Goal: Browse casually

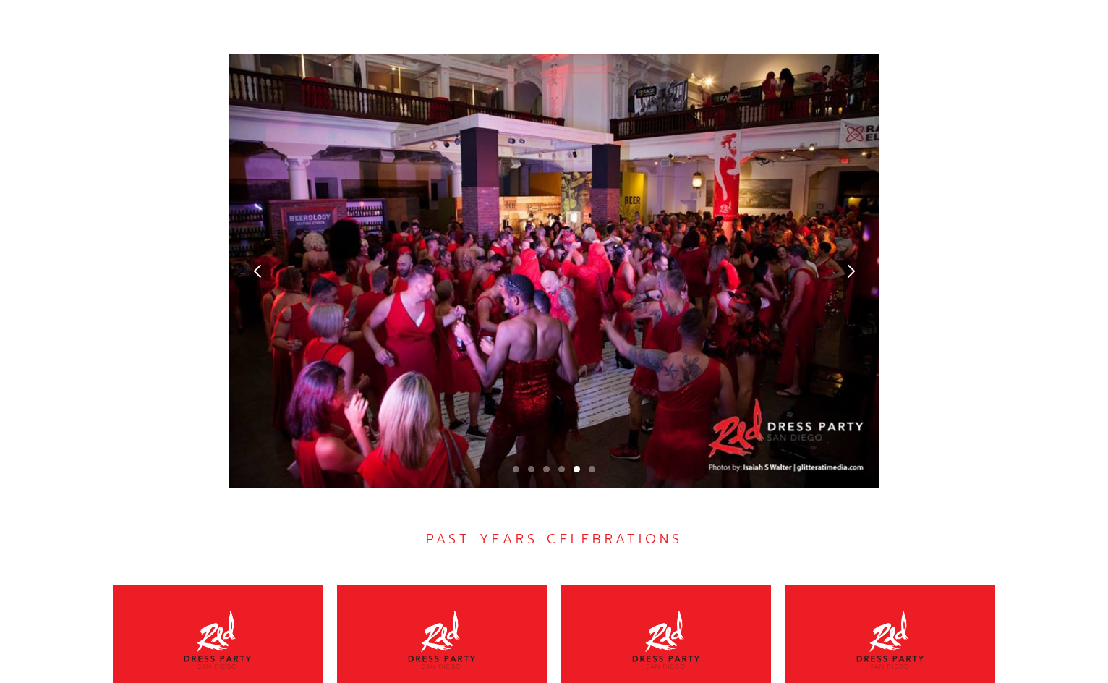
scroll to position [3979, 0]
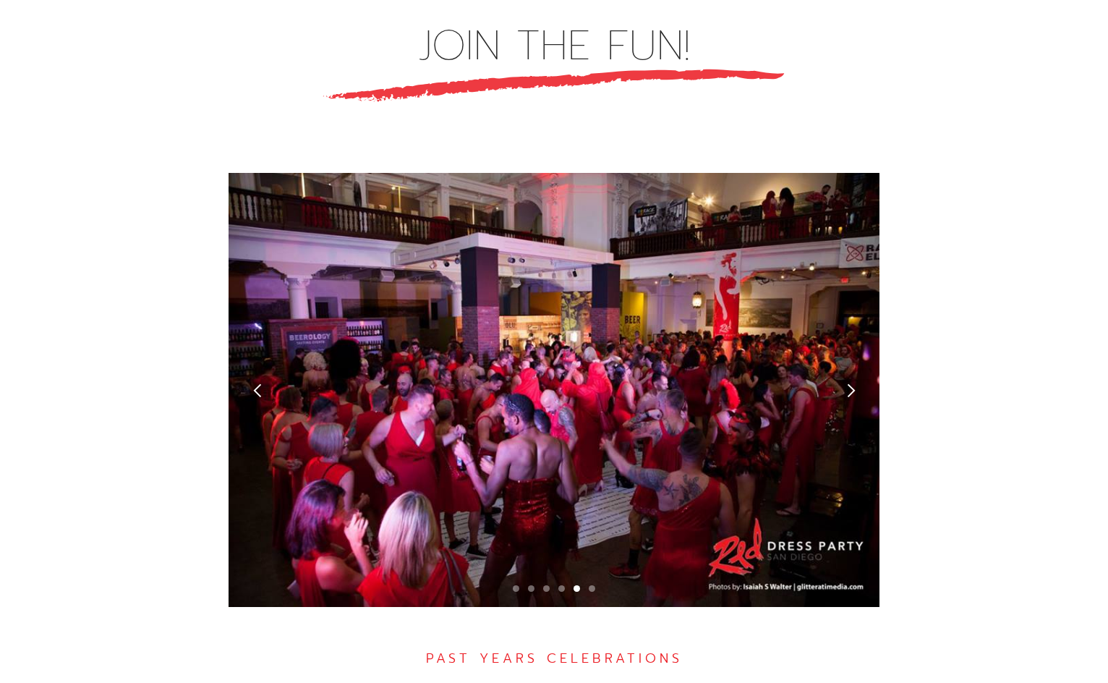
drag, startPoint x: 640, startPoint y: 276, endPoint x: 512, endPoint y: 389, distance: 170.8
click at [490, 415] on div "5 of 6" at bounding box center [554, 390] width 651 height 434
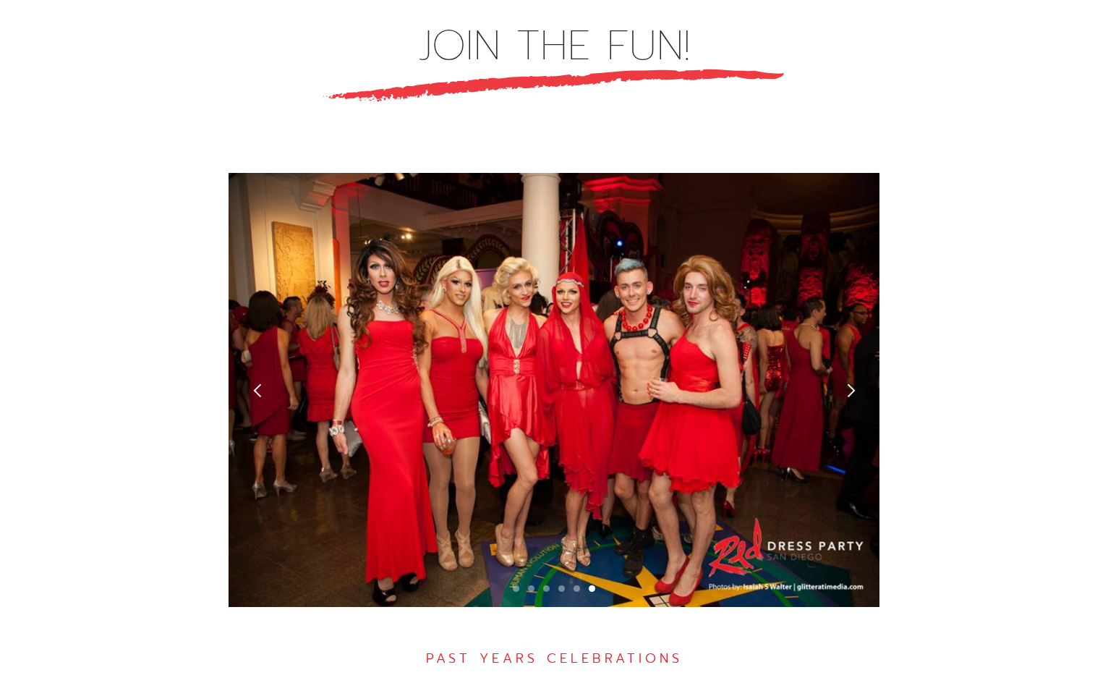
drag, startPoint x: 597, startPoint y: 331, endPoint x: -153, endPoint y: 342, distance: 749.7
click at [261, 383] on div "previous slide" at bounding box center [257, 390] width 15 height 15
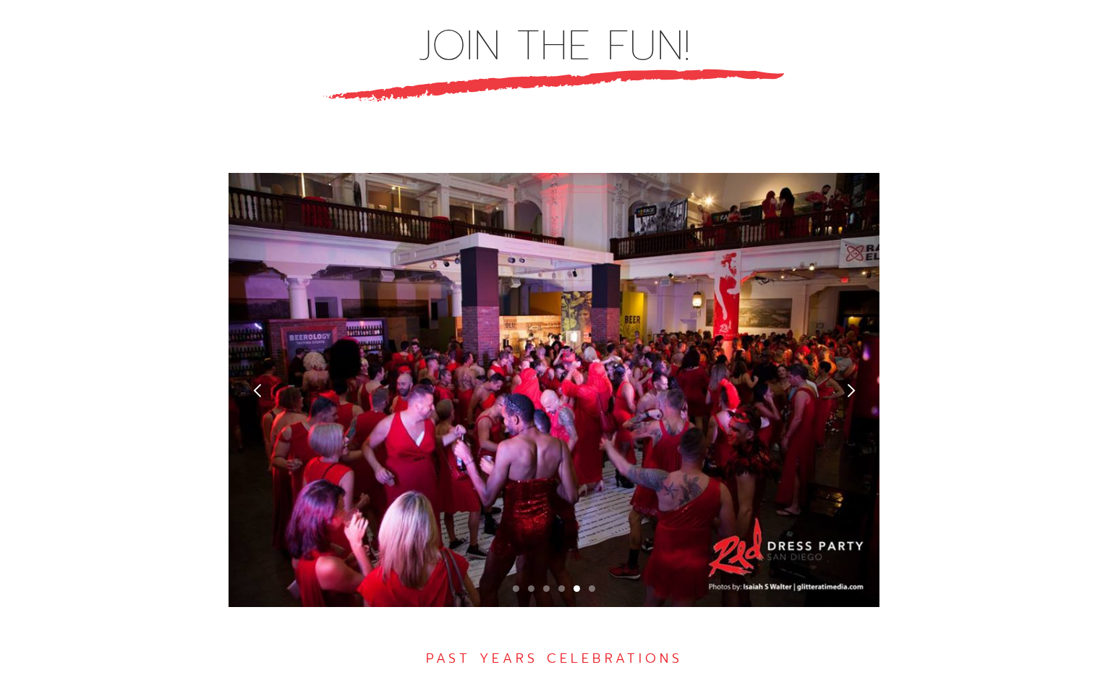
click at [861, 352] on div "next slide" at bounding box center [851, 390] width 58 height 434
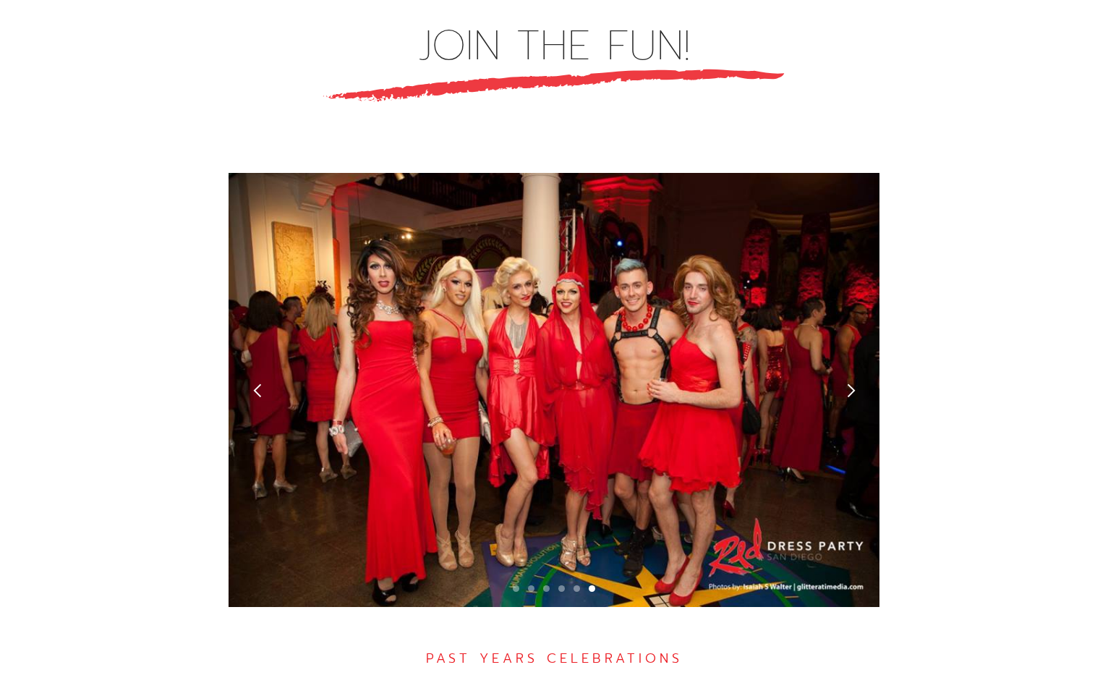
click at [861, 352] on div "next slide" at bounding box center [851, 390] width 58 height 434
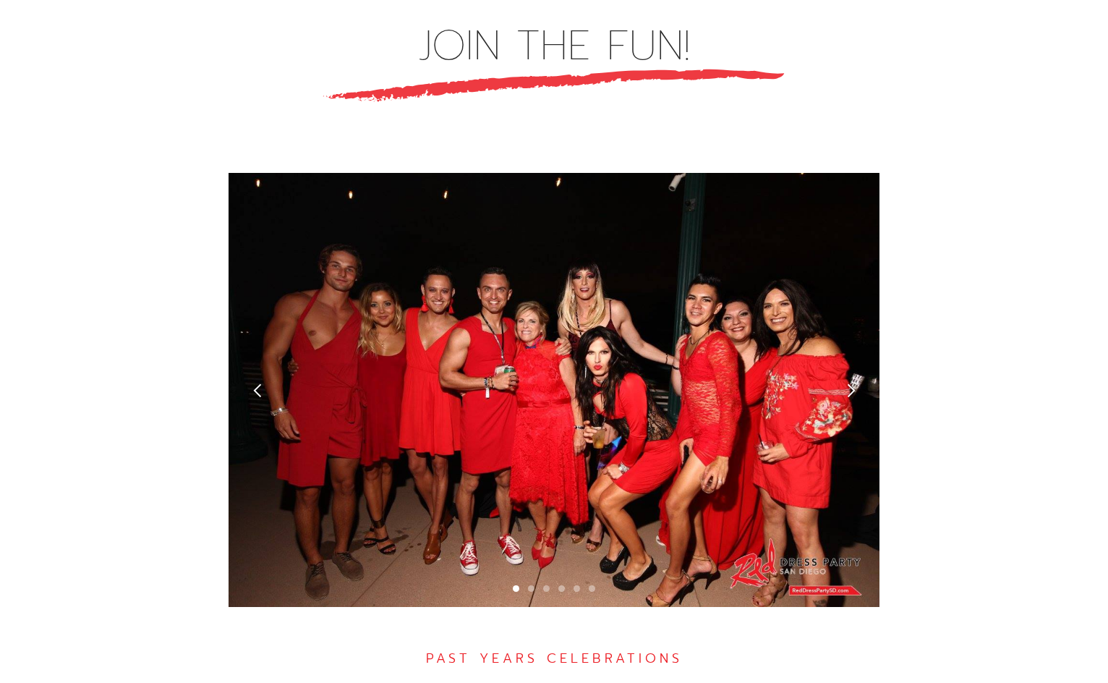
click at [861, 352] on div "next slide" at bounding box center [851, 390] width 58 height 434
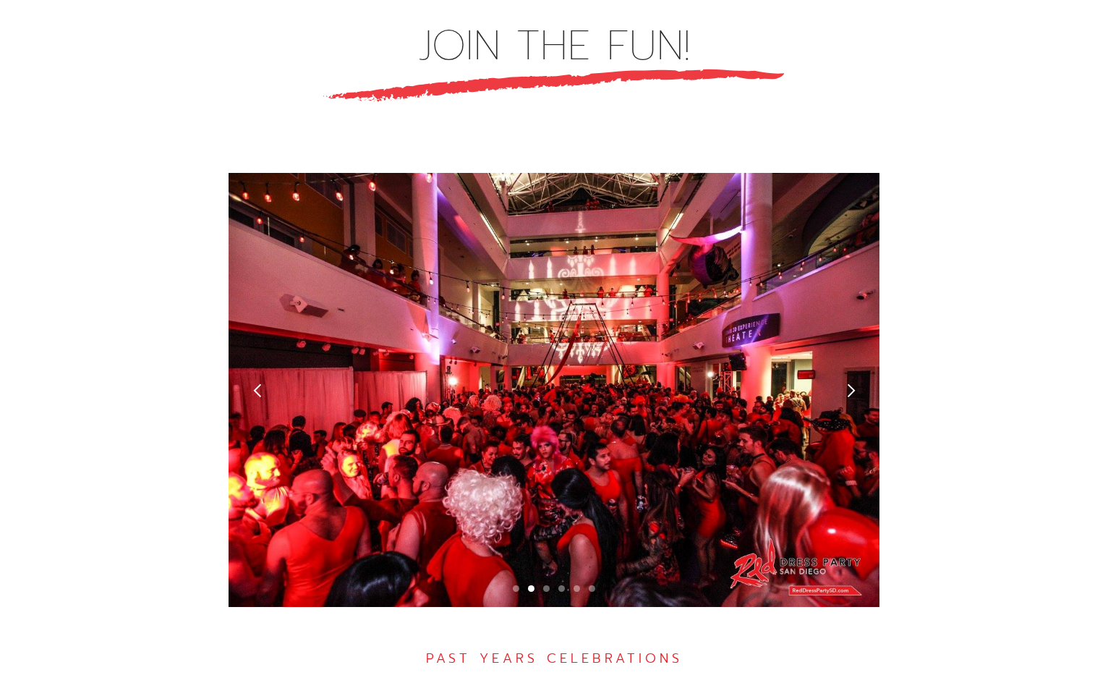
click at [846, 383] on div "next slide" at bounding box center [851, 390] width 15 height 15
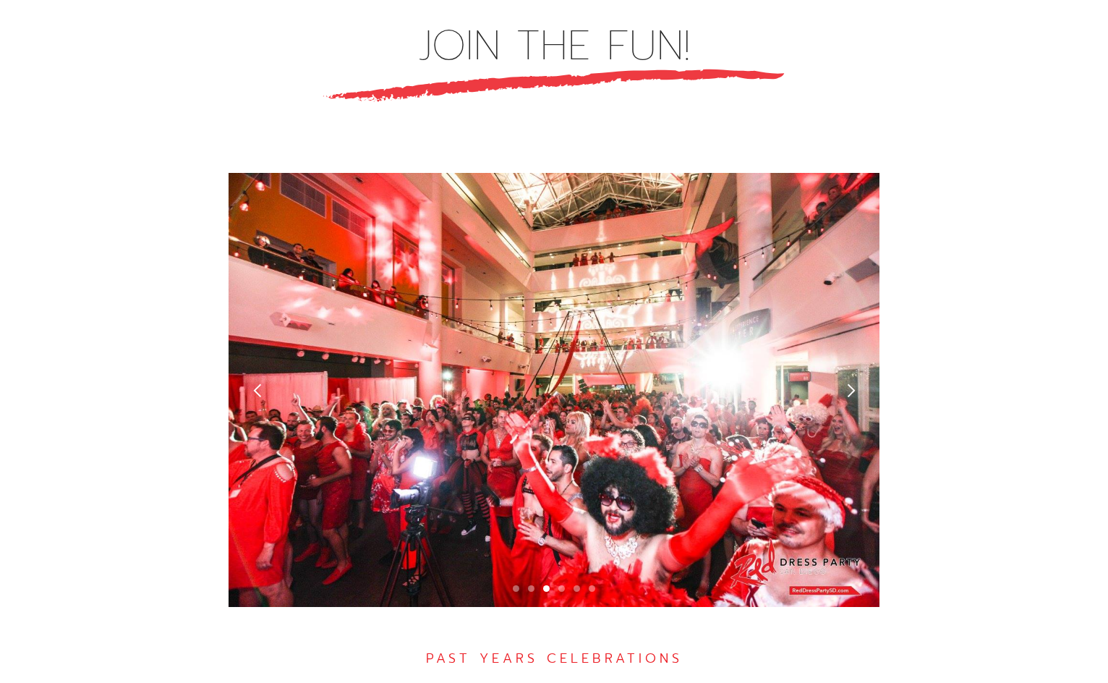
click at [846, 383] on div "next slide" at bounding box center [851, 390] width 15 height 15
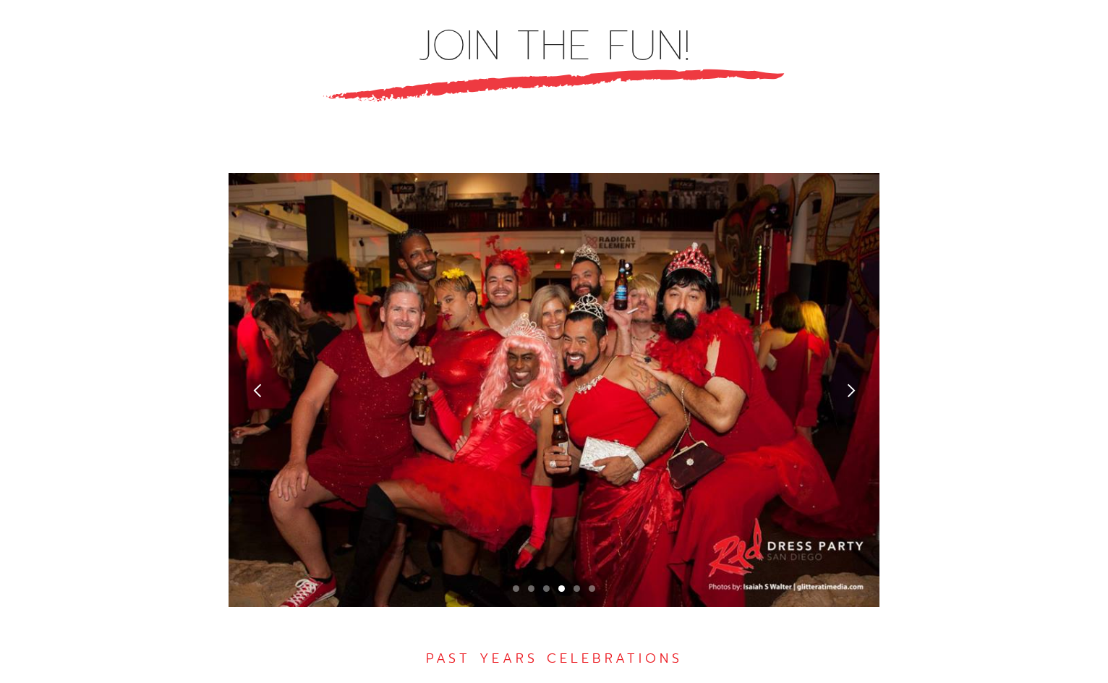
click at [846, 383] on div "next slide" at bounding box center [851, 390] width 15 height 15
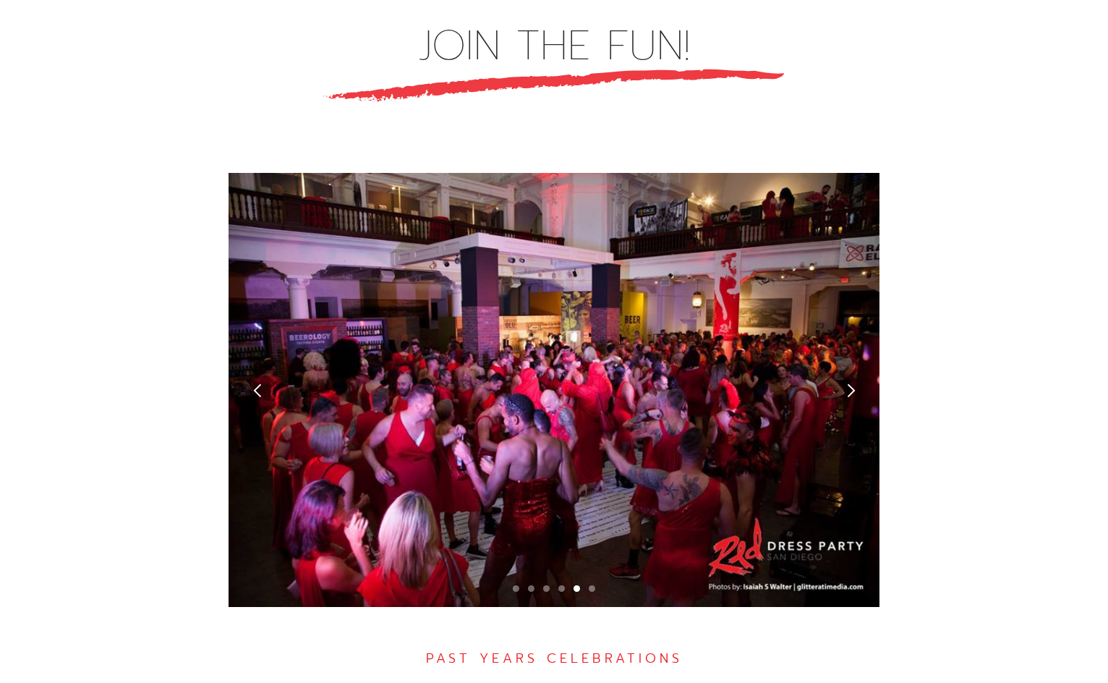
click at [846, 383] on div "next slide" at bounding box center [851, 390] width 15 height 15
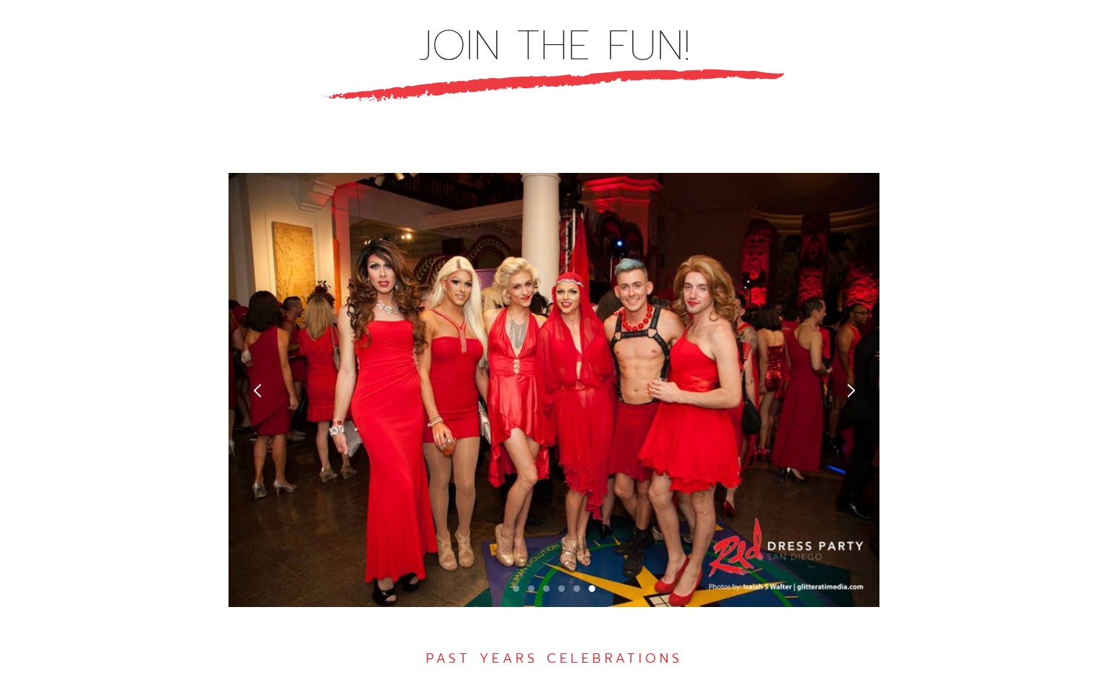
click at [846, 383] on div "next slide" at bounding box center [851, 390] width 15 height 15
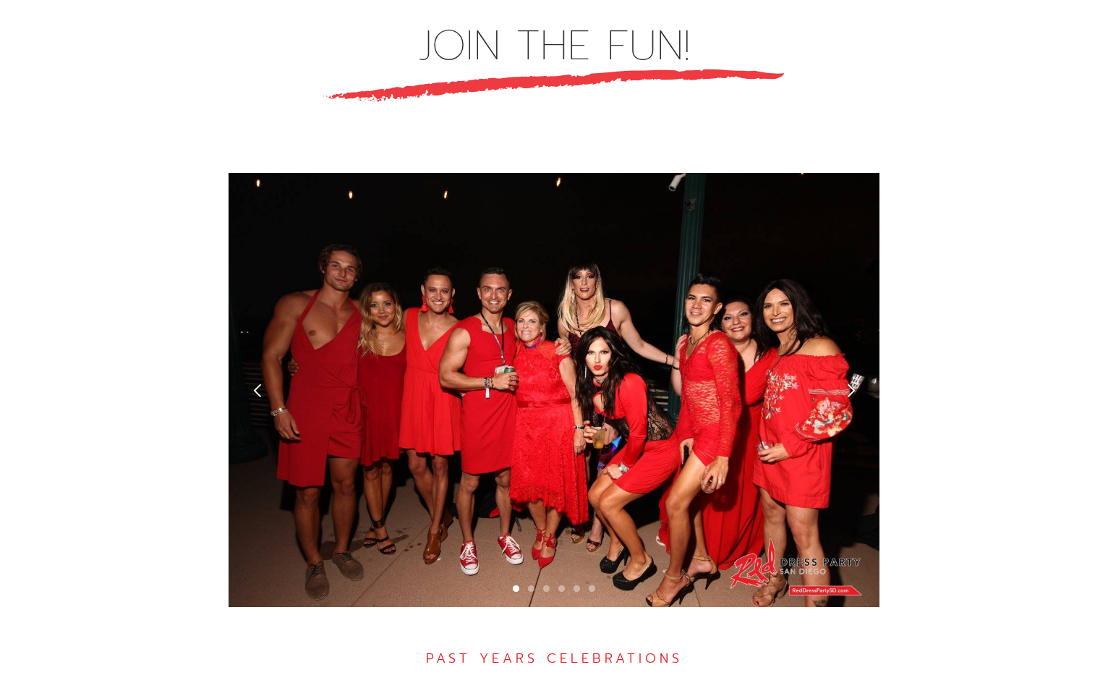
click at [846, 383] on div "next slide" at bounding box center [851, 390] width 15 height 15
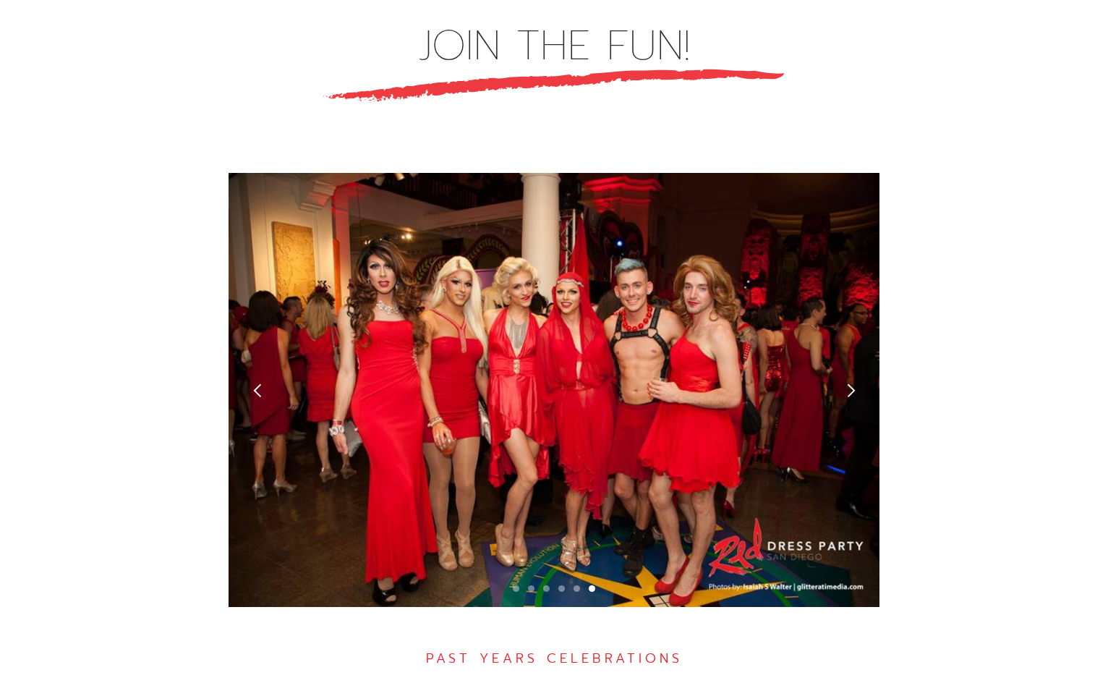
click at [962, 276] on div "JOIN THE FUN! Slide 6 of 6. PAST YEARS CELEBRATIONS 2024 PHOTO ALBUM 2023 PHOTO…" at bounding box center [554, 541] width 941 height 1281
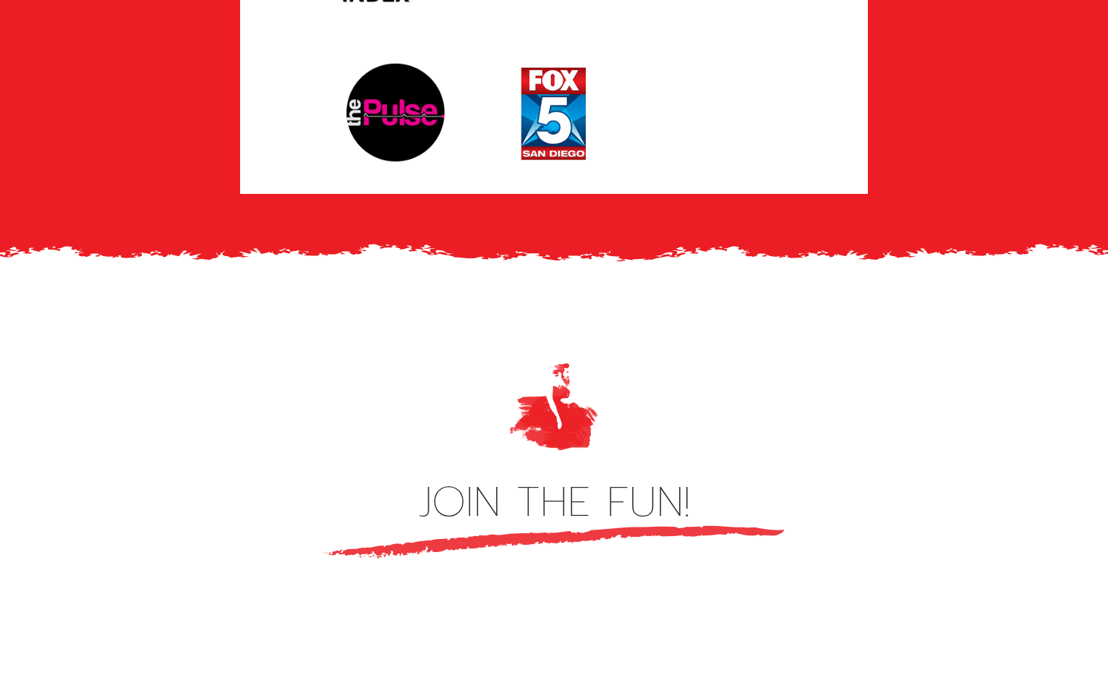
scroll to position [3545, 0]
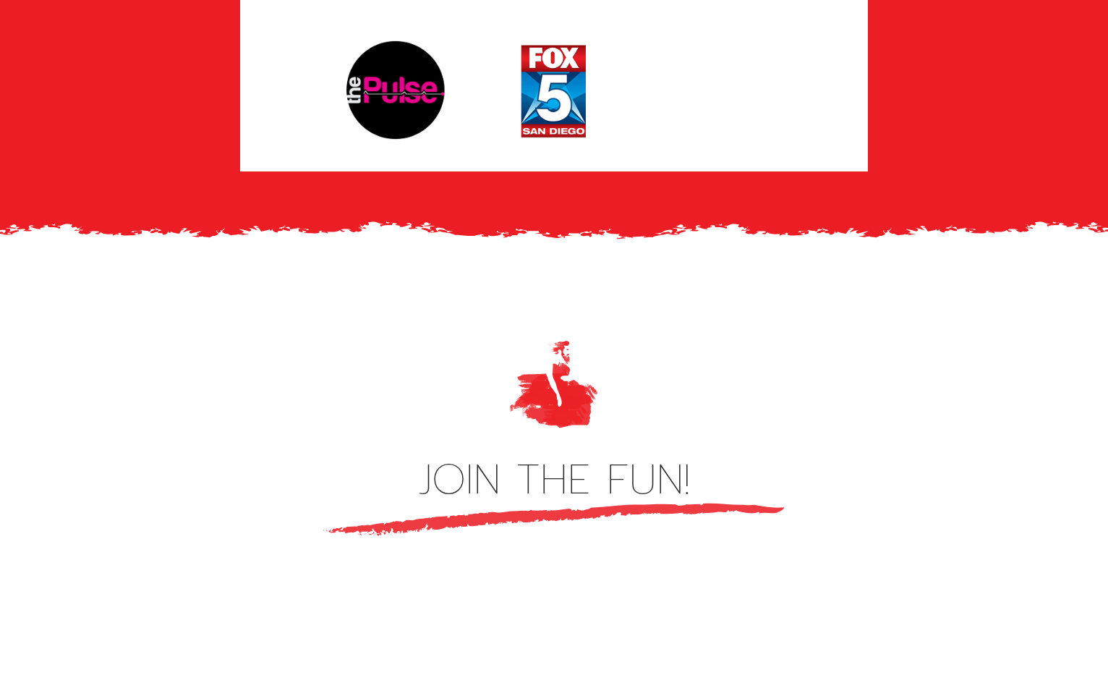
drag, startPoint x: 281, startPoint y: 315, endPoint x: 293, endPoint y: 74, distance: 241.2
